Goal: Check status

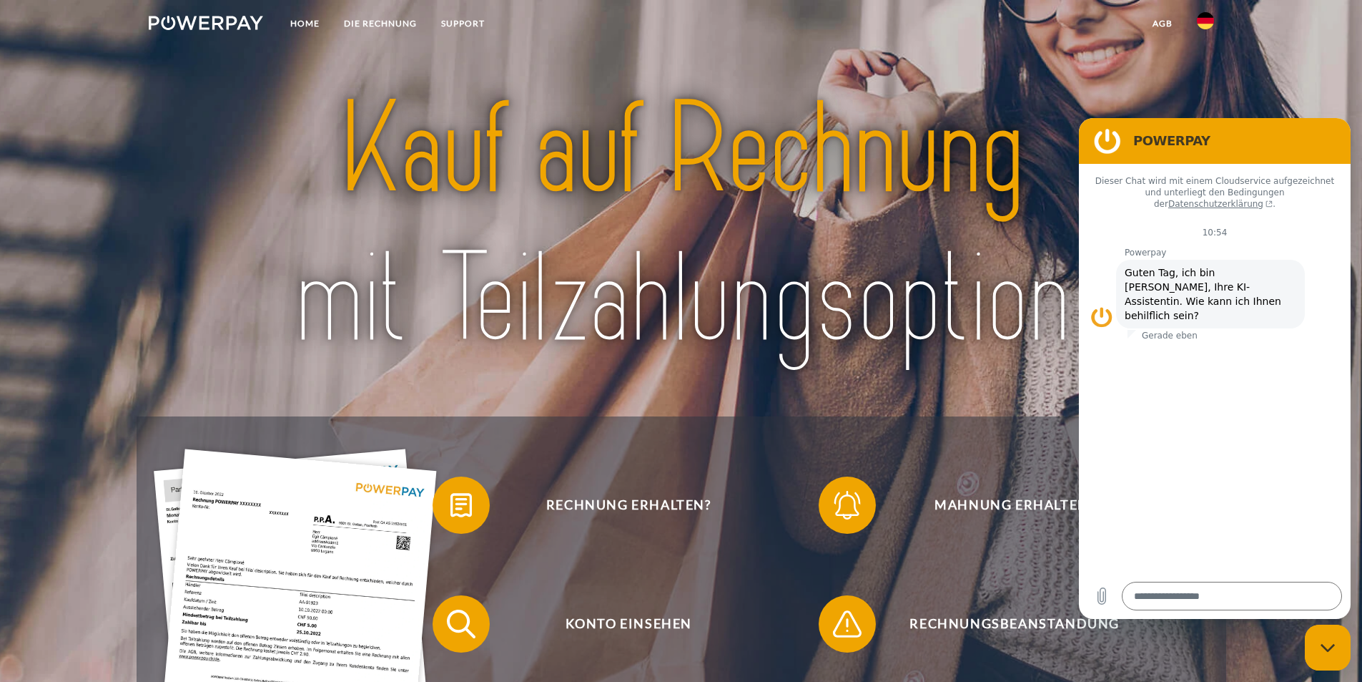
click at [1121, 142] on figure at bounding box center [1107, 141] width 29 height 29
click at [1118, 138] on figure at bounding box center [1107, 141] width 29 height 29
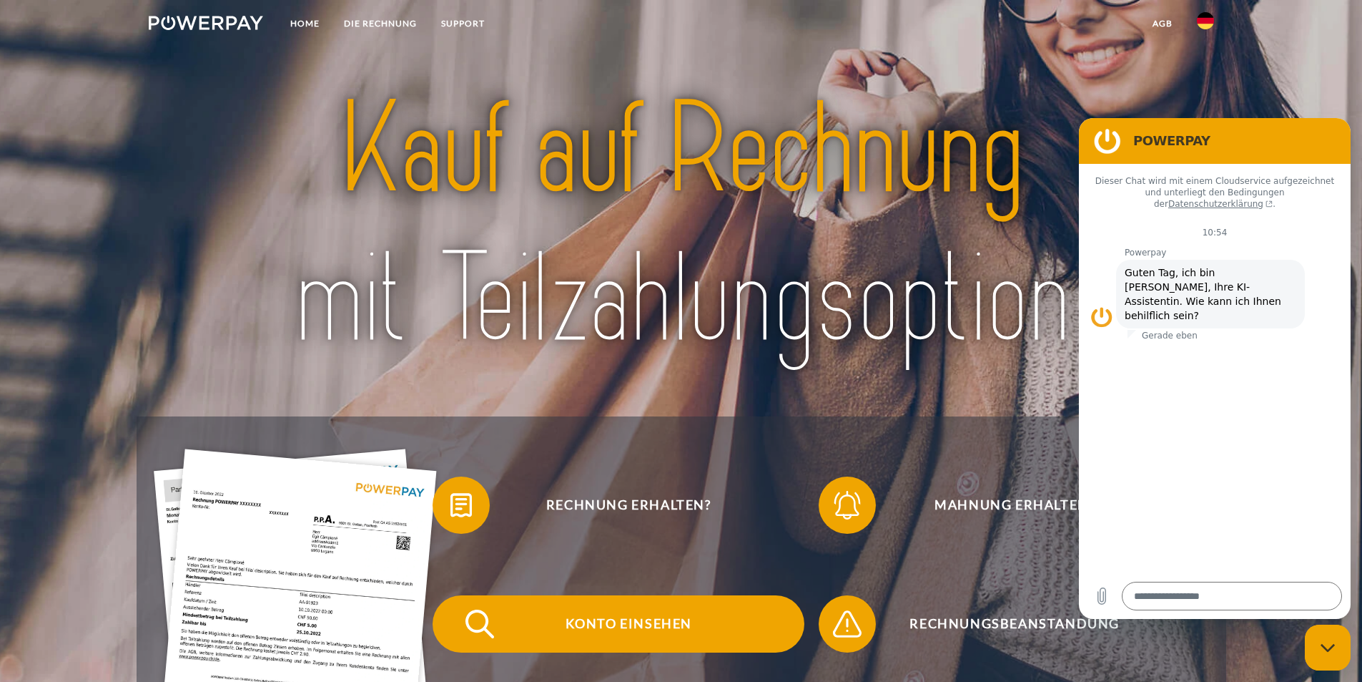
click at [660, 627] on span "Konto einsehen" at bounding box center [628, 623] width 350 height 57
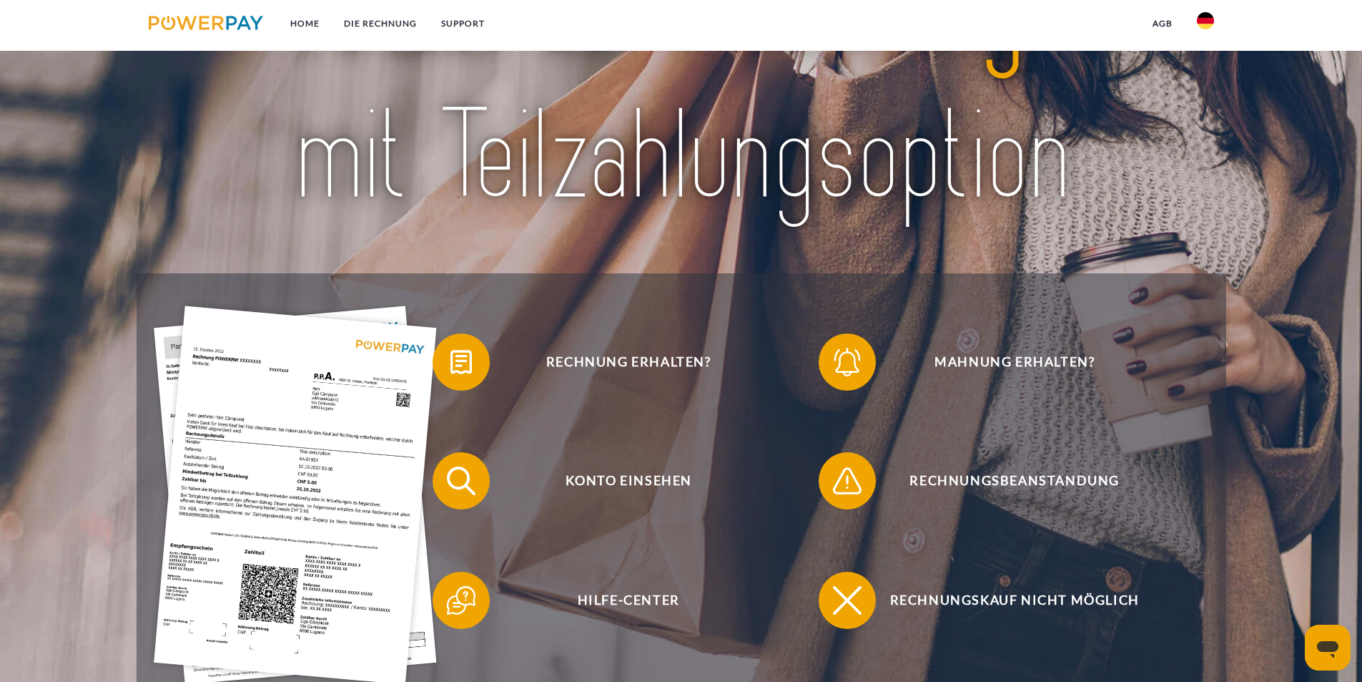
scroll to position [286, 0]
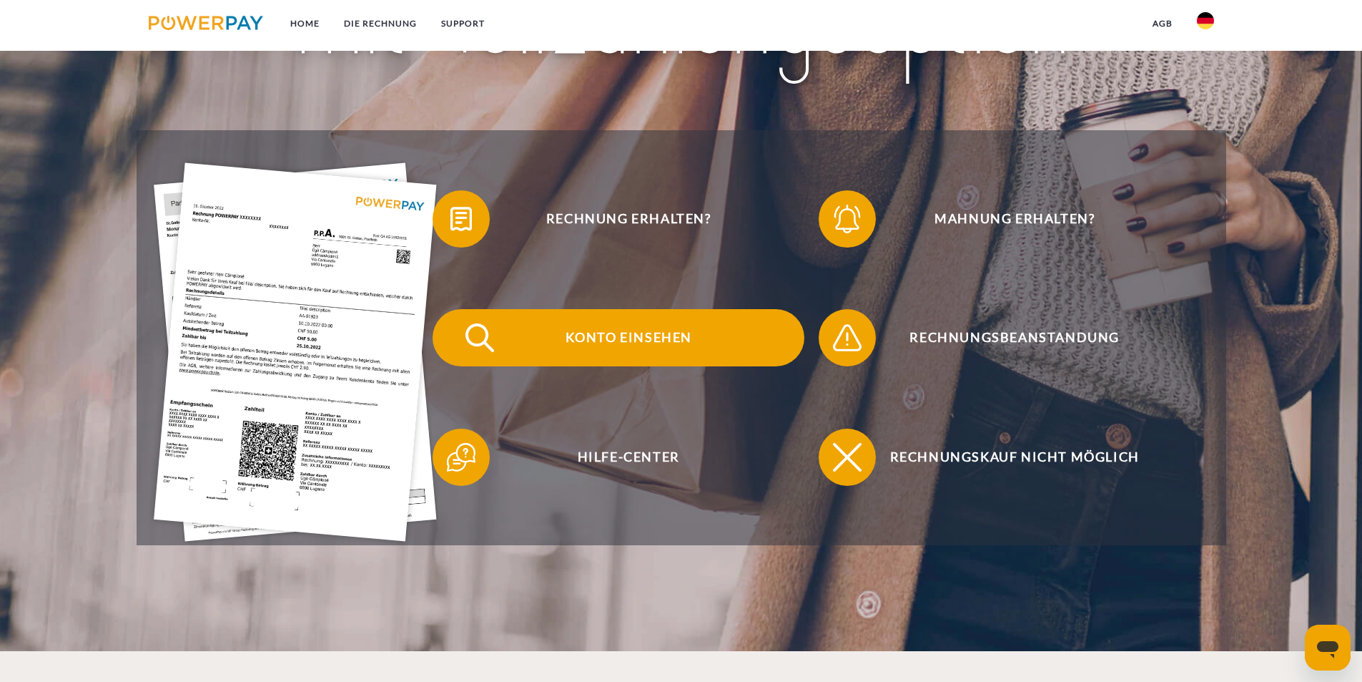
click at [625, 339] on span "Konto einsehen" at bounding box center [628, 337] width 350 height 57
